Goal: Navigation & Orientation: Find specific page/section

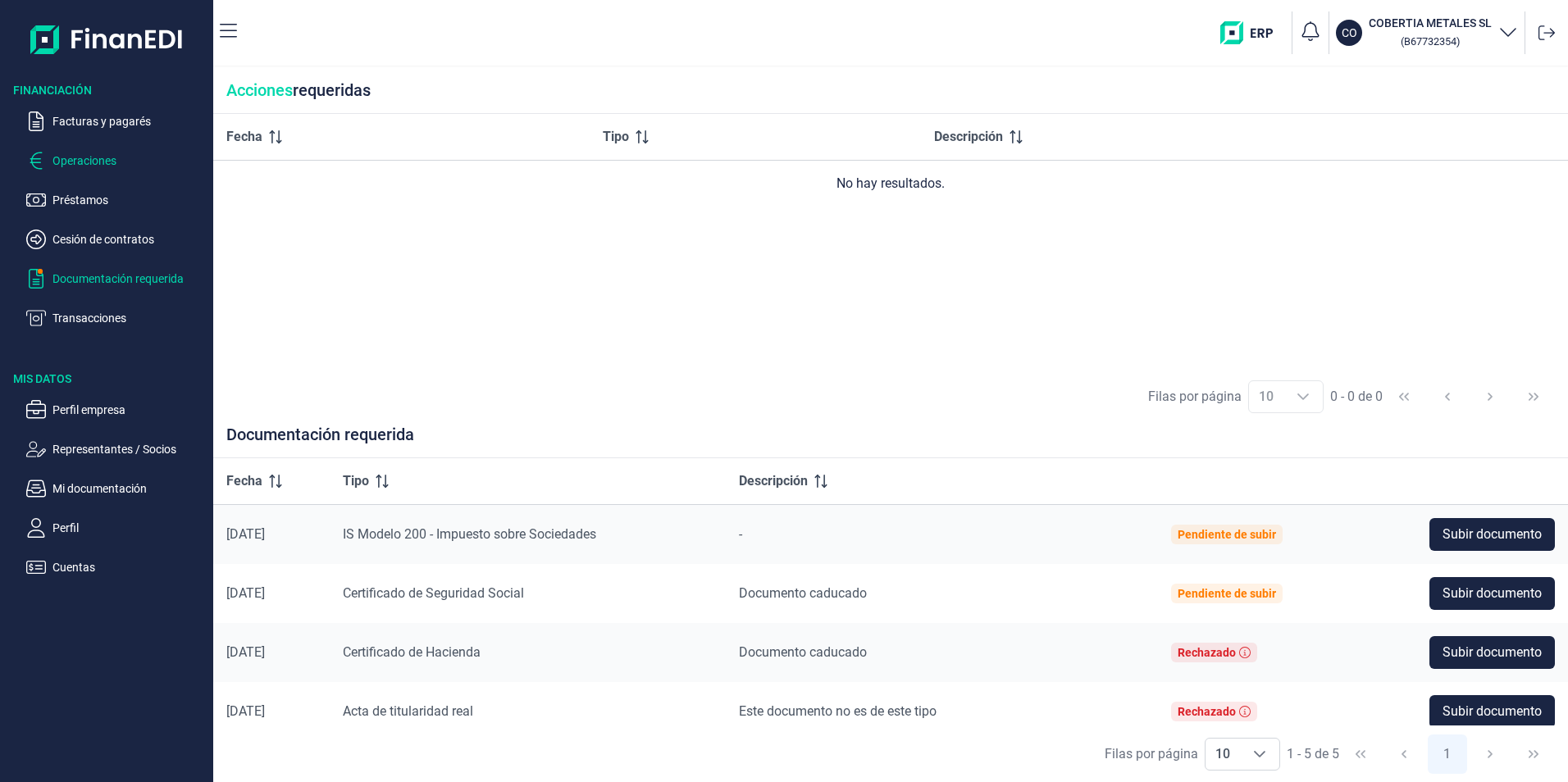
click at [98, 156] on p "Operaciones" at bounding box center [129, 161] width 154 height 20
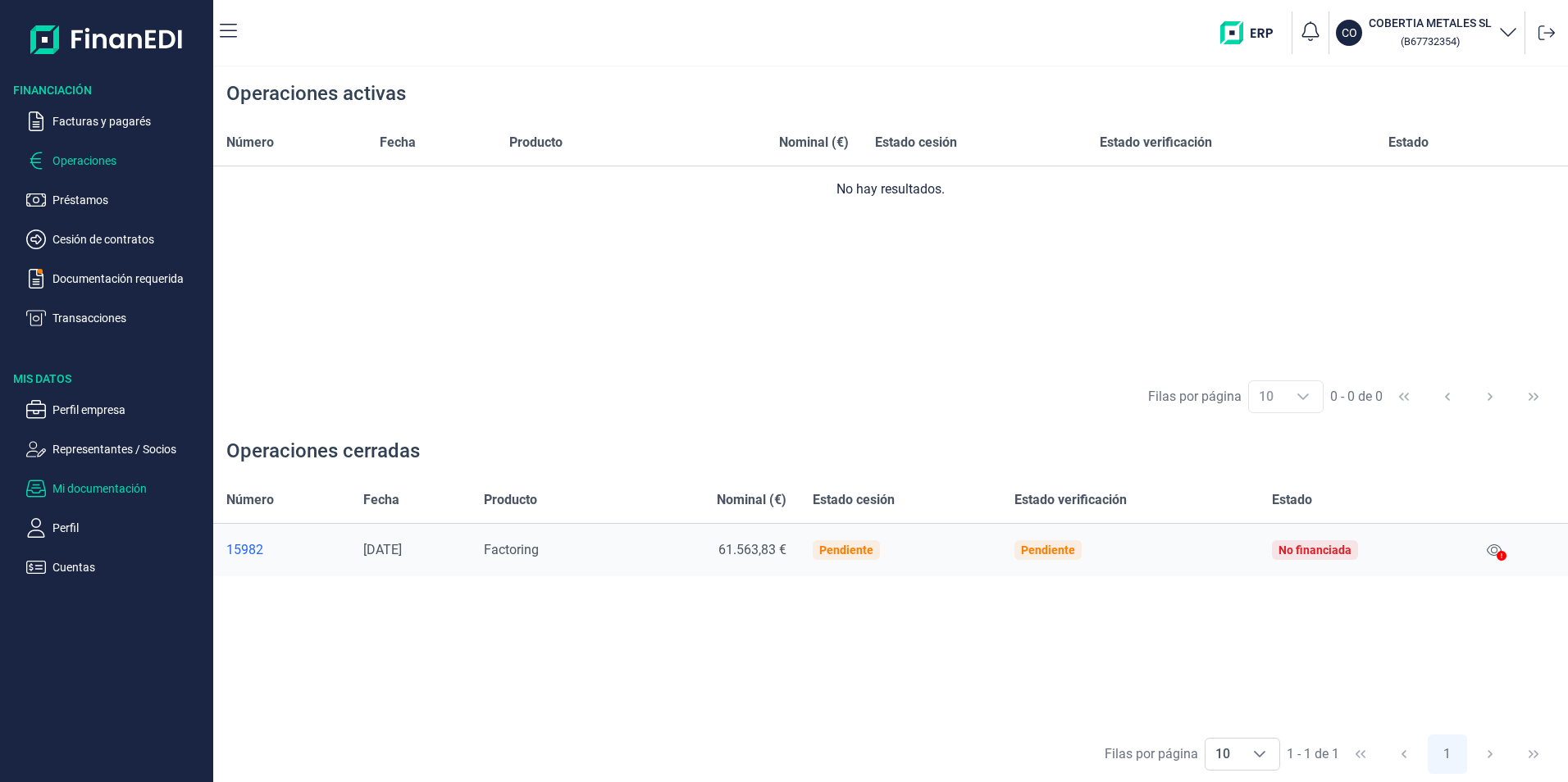
click at [108, 484] on p "Mi documentación" at bounding box center [129, 489] width 154 height 20
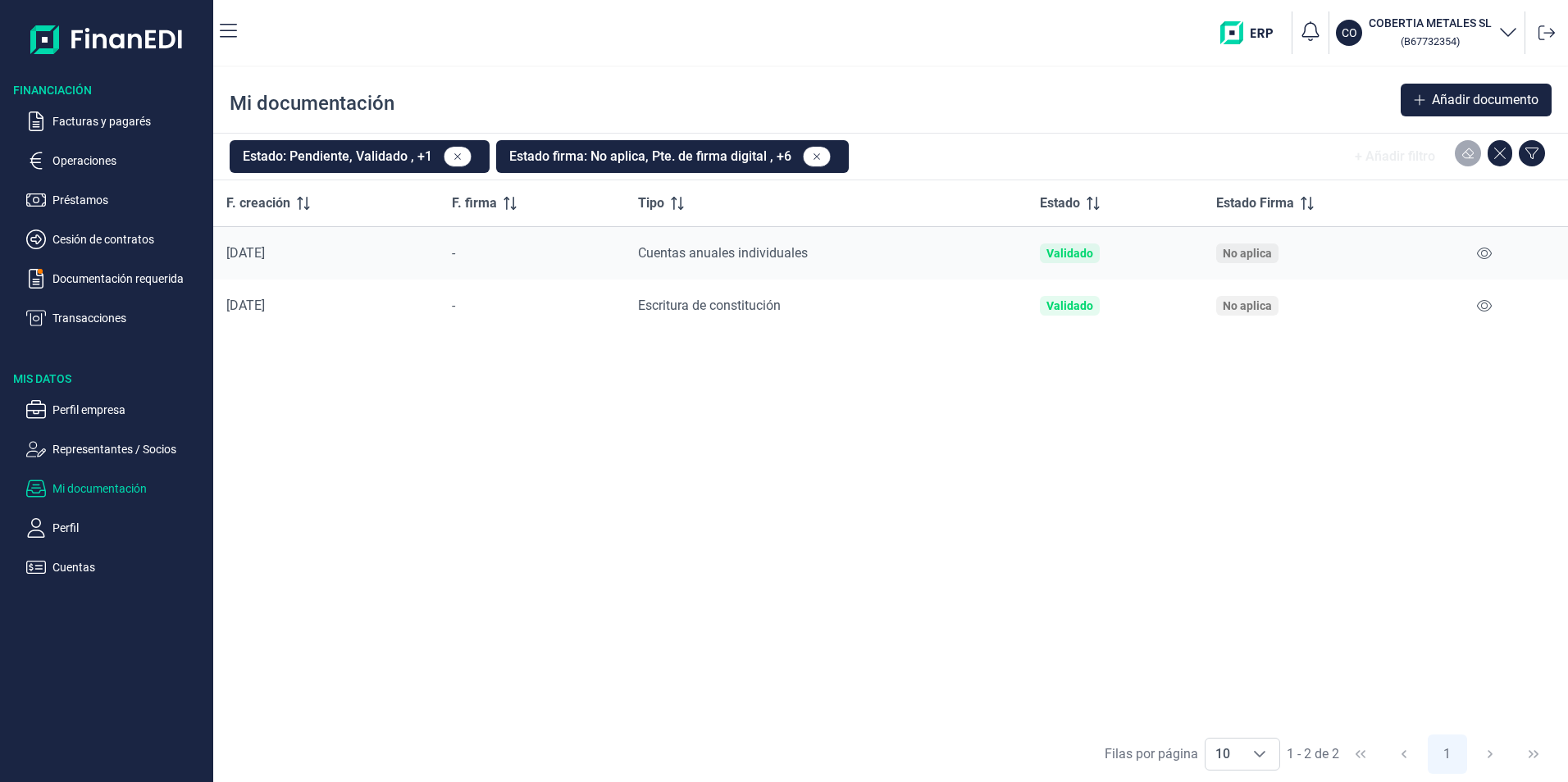
click at [100, 108] on ul "Facturas y pagarés Operaciones Préstamos Cesión de contratos Documentación requ…" at bounding box center [107, 213] width 214 height 229
click at [99, 115] on p "Facturas y pagarés" at bounding box center [129, 122] width 154 height 20
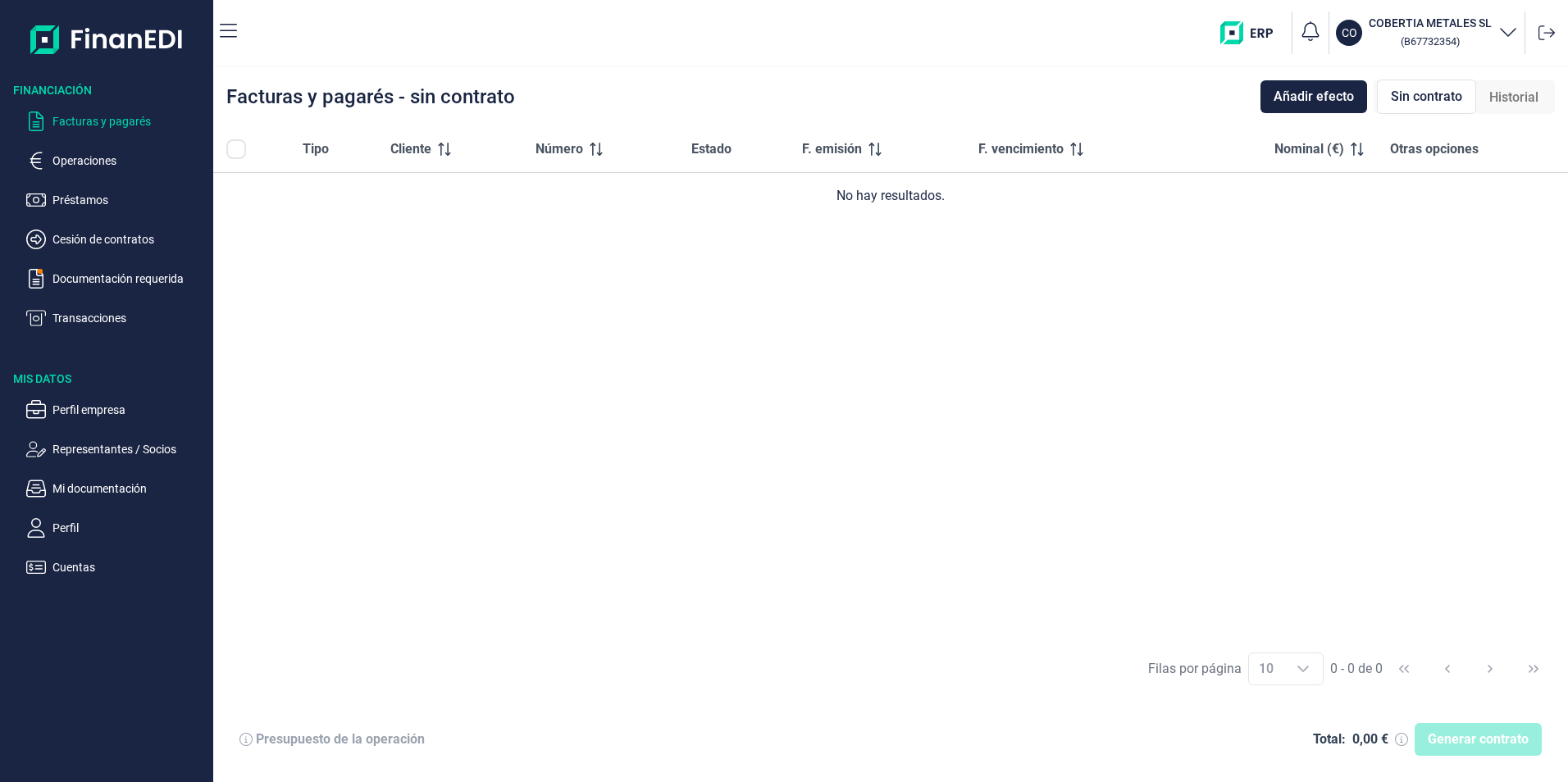
click at [1246, 22] on img "button" at bounding box center [1253, 33] width 65 height 23
